Goal: Transaction & Acquisition: Purchase product/service

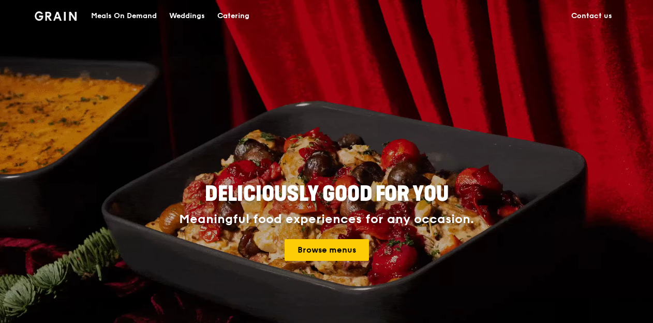
click at [128, 17] on div "Meals On Demand" at bounding box center [124, 16] width 66 height 31
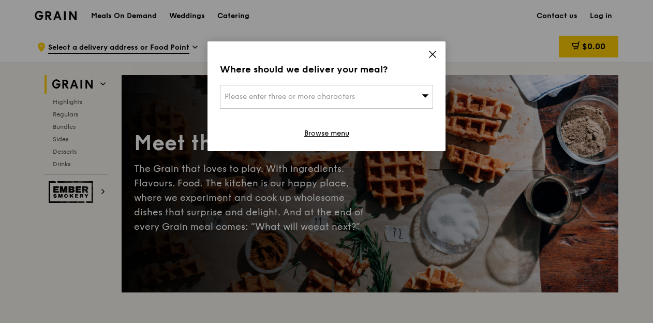
click at [430, 54] on icon at bounding box center [432, 54] width 9 height 9
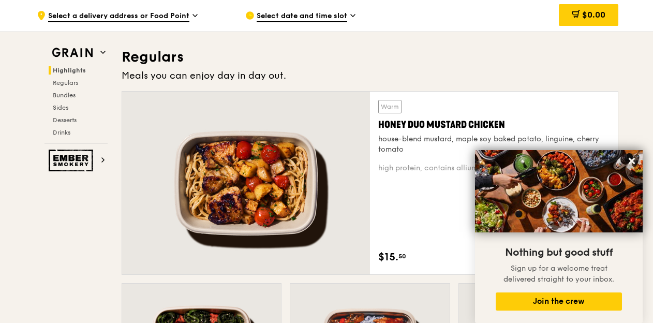
scroll to position [664, 0]
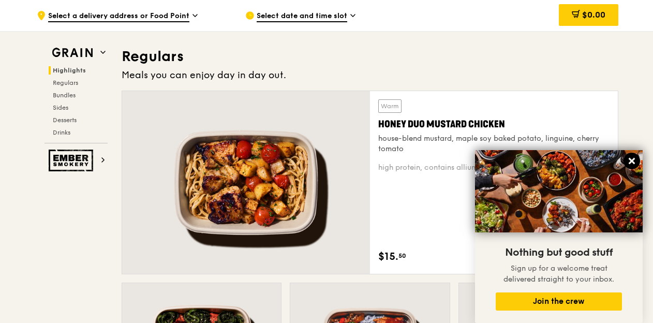
click at [631, 159] on icon at bounding box center [631, 160] width 9 height 9
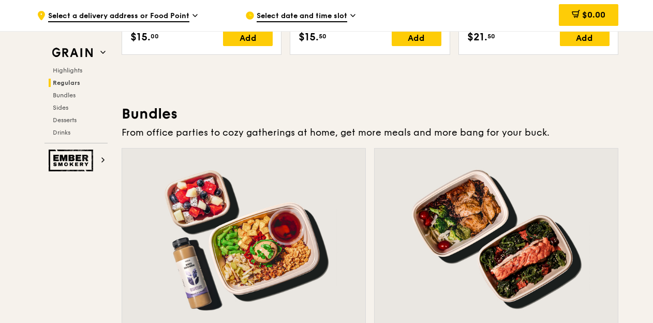
scroll to position [1401, 0]
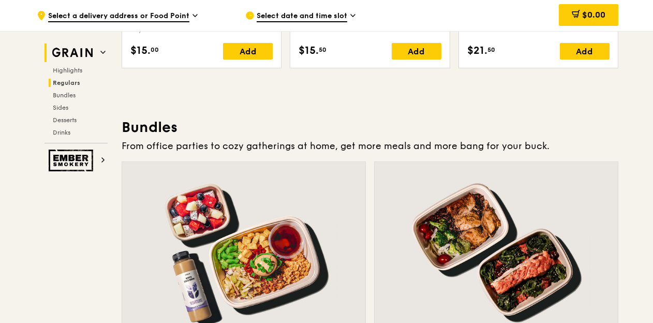
click at [96, 48] on h2 "Grain" at bounding box center [75, 52] width 63 height 19
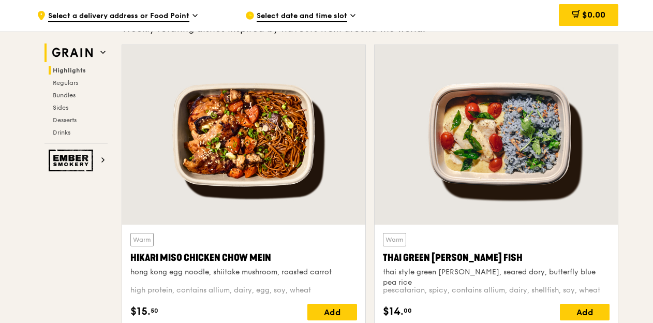
scroll to position [292, 0]
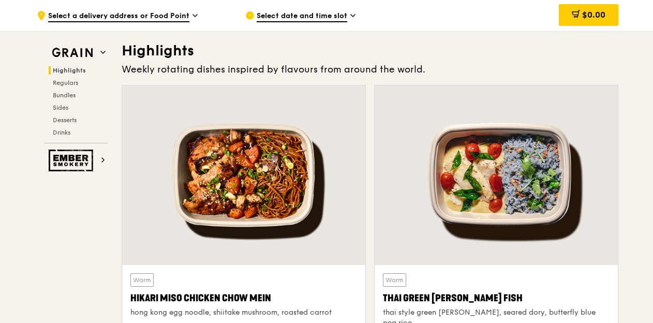
click at [66, 77] on div "Highlights Regulars Bundles Sides Desserts Drinks" at bounding box center [75, 101] width 63 height 70
click at [68, 82] on span "Regulars" at bounding box center [66, 82] width 27 height 7
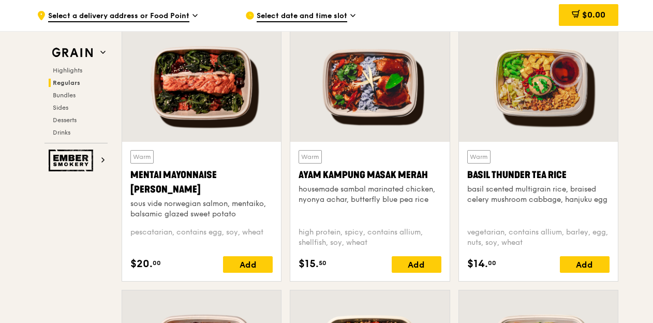
scroll to position [920, 0]
